Goal: Use online tool/utility: Utilize a website feature to perform a specific function

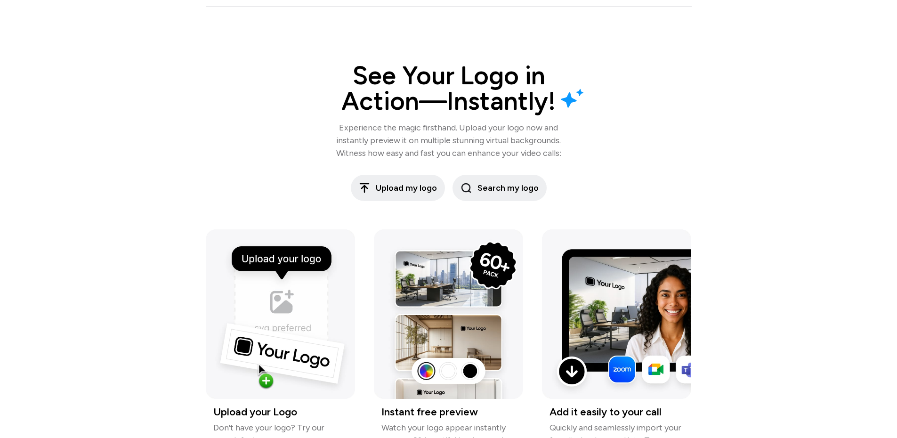
scroll to position [1036, 0]
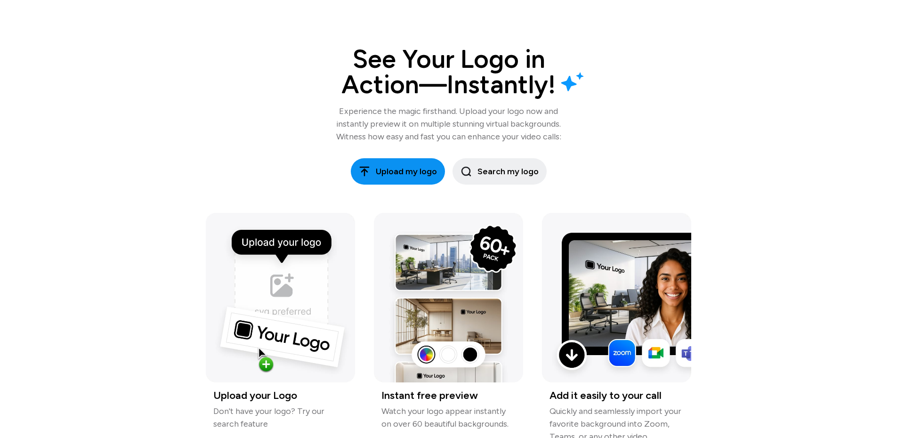
click at [415, 181] on button "Upload my logo" at bounding box center [398, 171] width 94 height 26
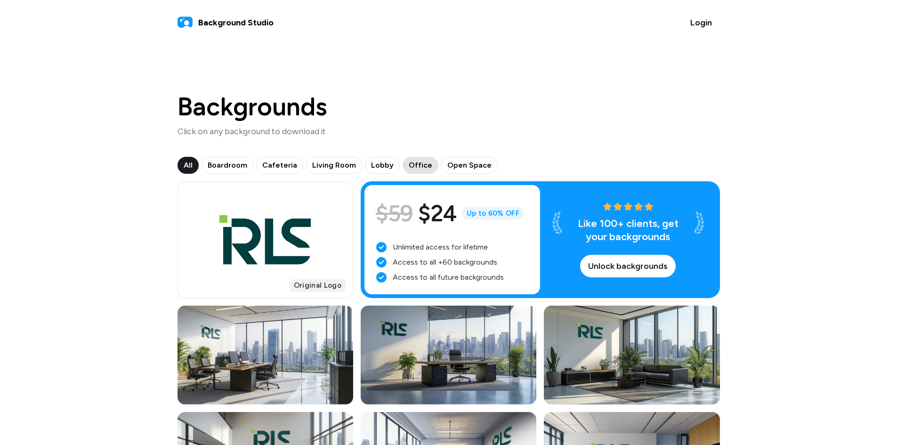
click at [441, 159] on button "Office" at bounding box center [469, 165] width 57 height 17
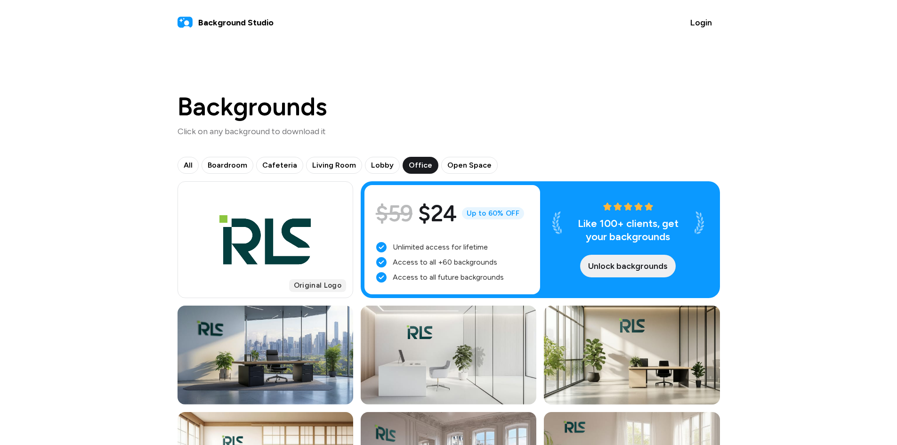
click at [615, 258] on button "Unlock backgrounds" at bounding box center [628, 266] width 96 height 23
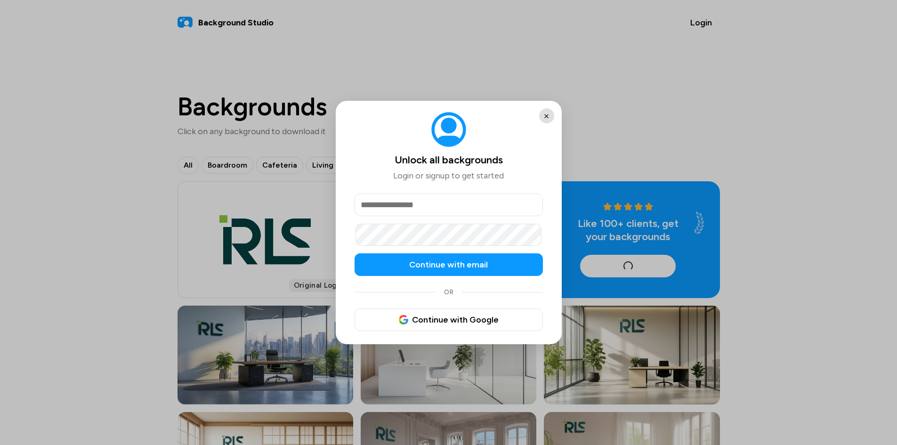
click at [548, 113] on button "×" at bounding box center [546, 115] width 15 height 15
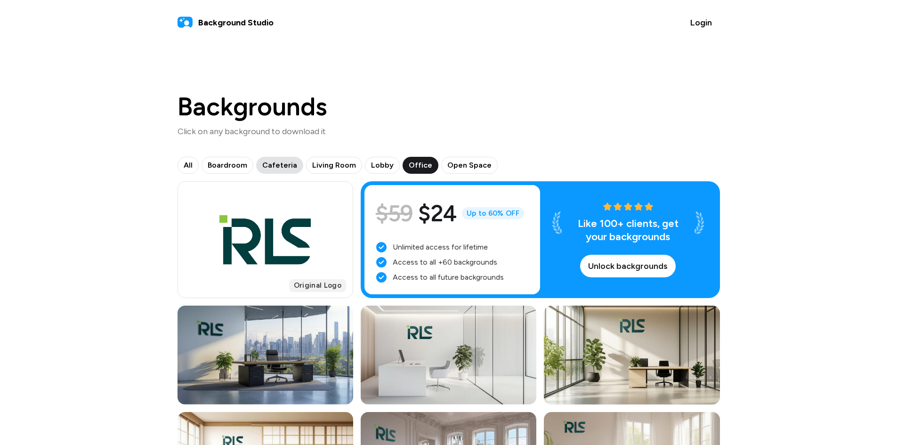
click at [272, 161] on span "Cafeteria" at bounding box center [279, 165] width 35 height 11
